Goal: Communication & Community: Participate in discussion

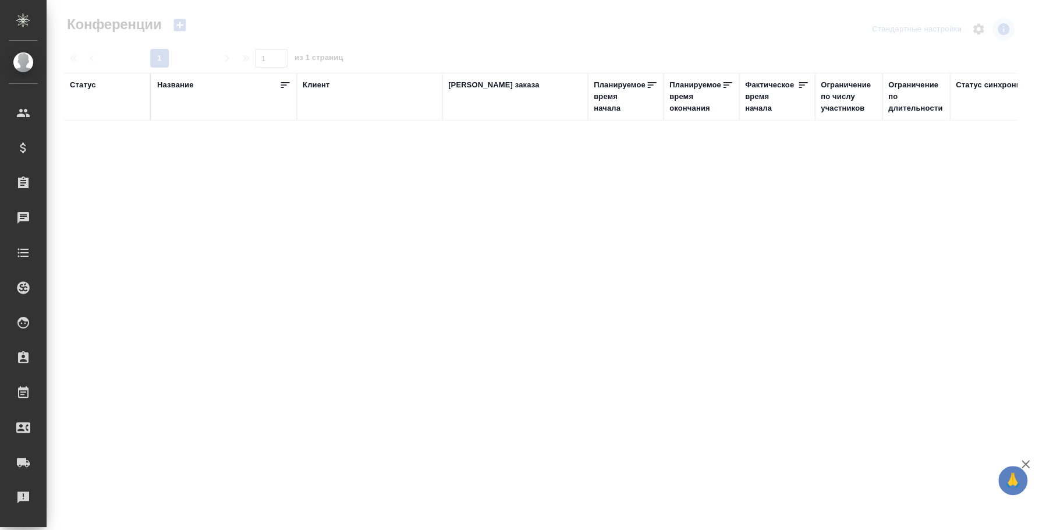
type input "[PERSON_NAME]"
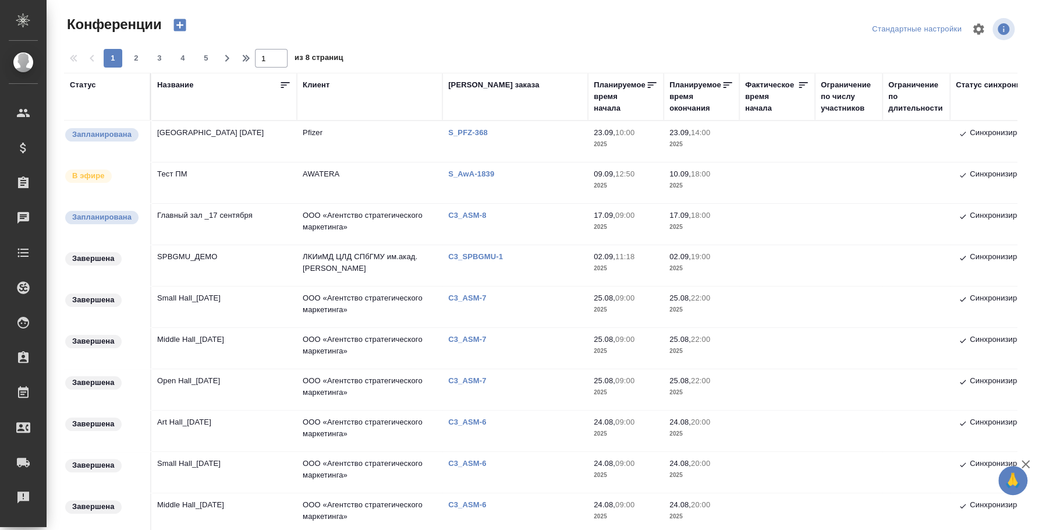
click at [218, 143] on td "[GEOGRAPHIC_DATA] [DATE]" at bounding box center [224, 141] width 146 height 41
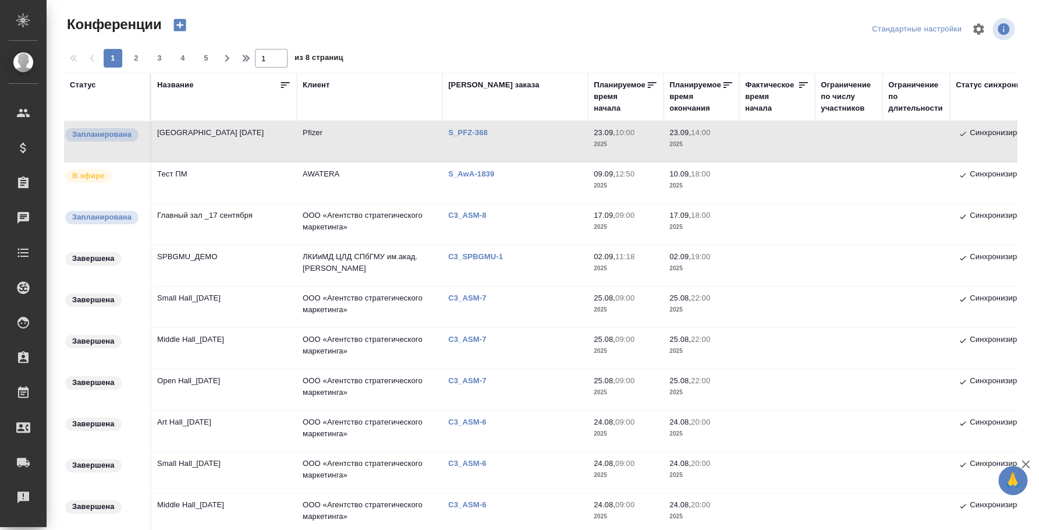
click at [218, 143] on td "[GEOGRAPHIC_DATA] [DATE]" at bounding box center [224, 141] width 146 height 41
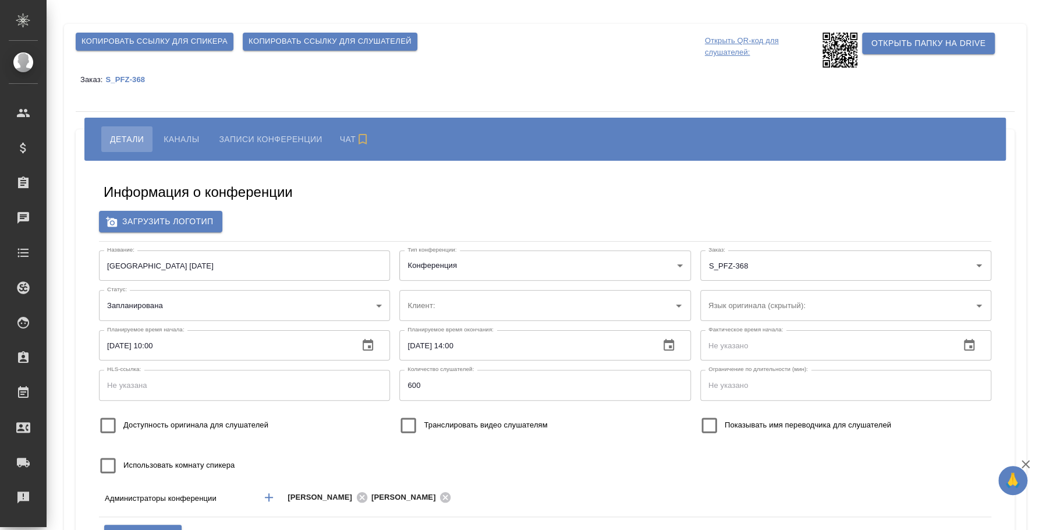
type input "Pfizer"
click at [183, 140] on span "Каналы" at bounding box center [182, 139] width 36 height 14
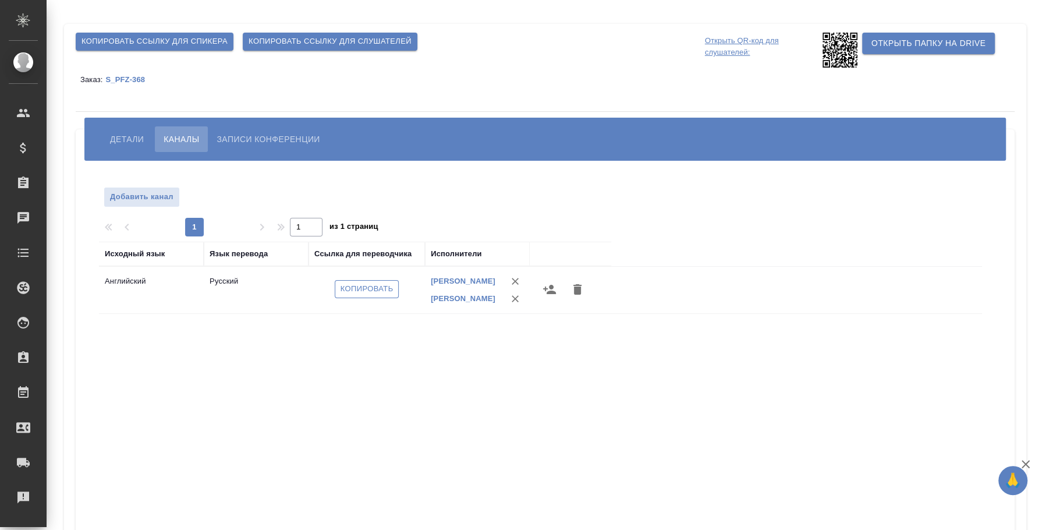
click at [398, 298] on button "Копировать" at bounding box center [367, 289] width 65 height 18
